Goal: Information Seeking & Learning: Learn about a topic

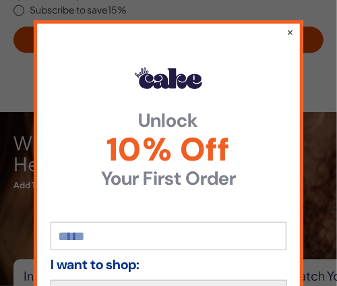
scroll to position [593, 0]
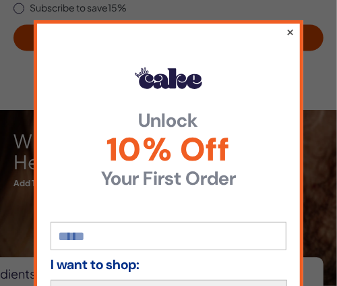
click at [287, 28] on button "×" at bounding box center [290, 32] width 9 height 16
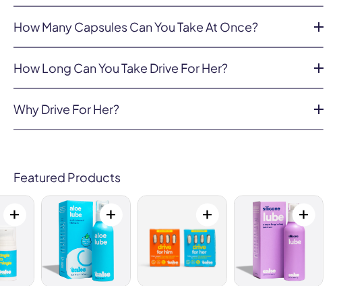
scroll to position [3707, 0]
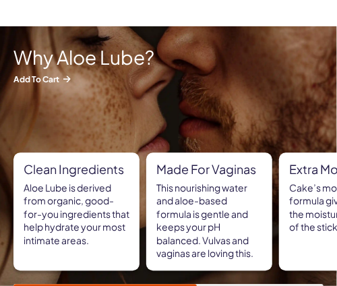
scroll to position [677, 0]
click at [318, 211] on p "Cake’s moisturizing formula gives you all of the moisture, with none of the sti…" at bounding box center [343, 208] width 106 height 53
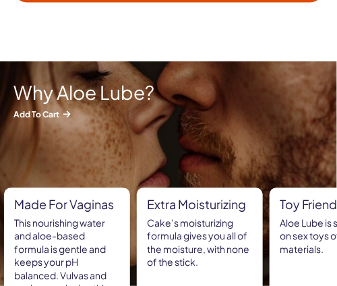
scroll to position [640, 0]
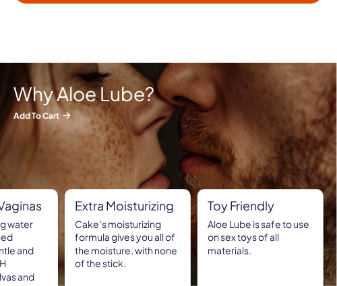
click at [231, 275] on div "Toy friendly Aloe Lube is safe to use on sex toys of all materials." at bounding box center [261, 248] width 126 height 118
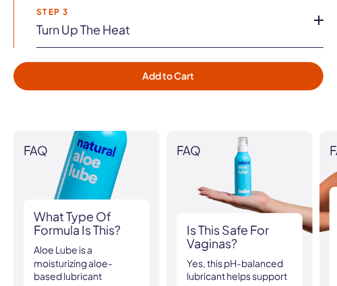
scroll to position [1181, 0]
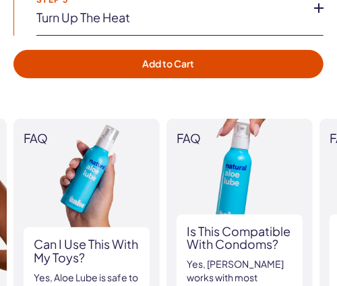
click at [314, 252] on div "FAQ What type of formula is this? Aloe Lube is a moisturizing aloe-based lubric…" at bounding box center [168, 234] width 310 height 230
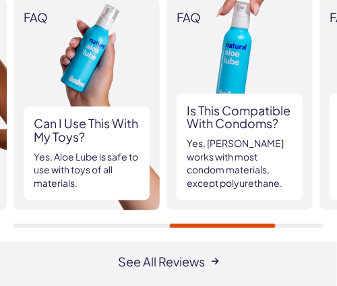
click at [283, 175] on p "Yes, [PERSON_NAME] works with most condom materials, except polyurethane." at bounding box center [240, 163] width 106 height 53
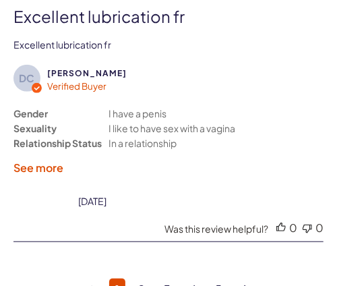
scroll to position [3478, 0]
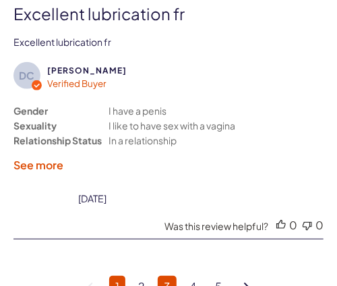
click at [161, 276] on link "3" at bounding box center [167, 287] width 19 height 22
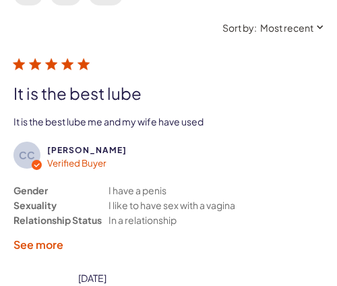
scroll to position [2075, 0]
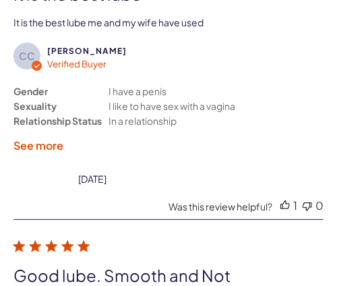
click at [224, 242] on div "Good lube. Smooth and Not Good lube. Smooth and Not sticky read more about revi…" at bounding box center [168, 273] width 310 height 74
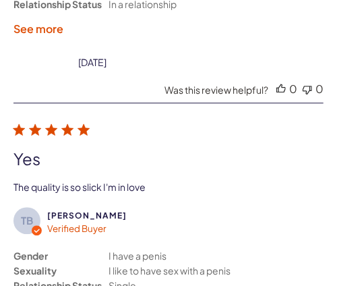
scroll to position [2897, 0]
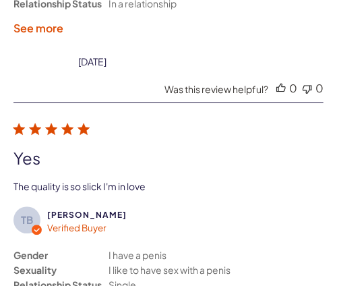
click at [227, 261] on div "Gender Sexuality Relationship Status I have a penis I like to have sex with a p…" at bounding box center [168, 282] width 310 height 69
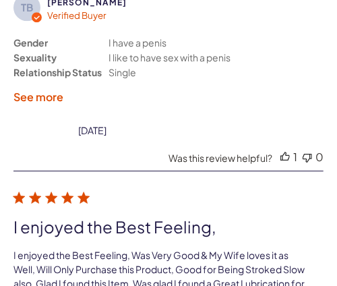
scroll to position [3110, 0]
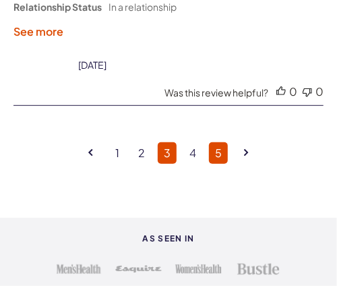
click at [209, 142] on link "5" at bounding box center [218, 153] width 19 height 22
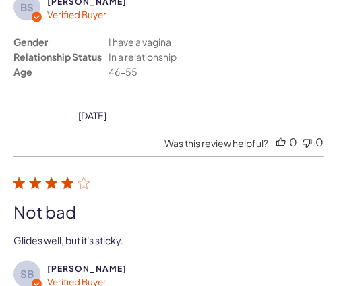
scroll to position [2846, 0]
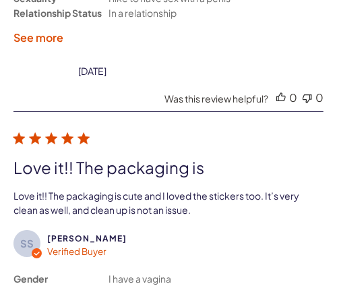
scroll to position [3172, 0]
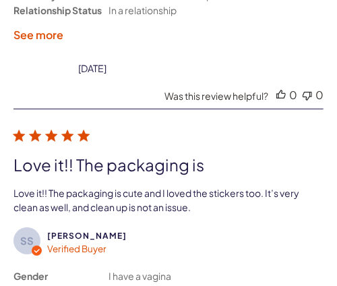
click at [249, 283] on div "I like to have sex with a penis and vagina" at bounding box center [194, 290] width 171 height 15
click at [246, 283] on div "I like to have sex with a penis and vagina" at bounding box center [194, 290] width 171 height 15
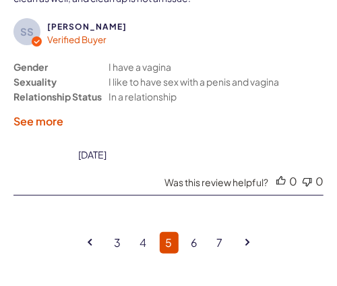
scroll to position [3385, 0]
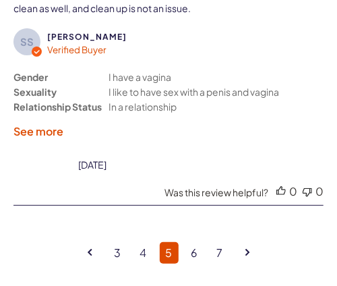
click at [254, 239] on link "Goto next page" at bounding box center [248, 253] width 17 height 28
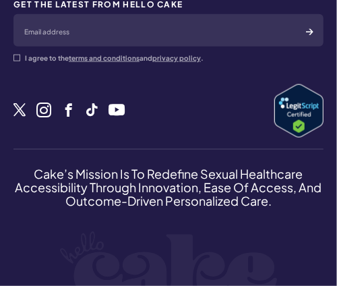
scroll to position [4853, 0]
